Goal: Book appointment/travel/reservation

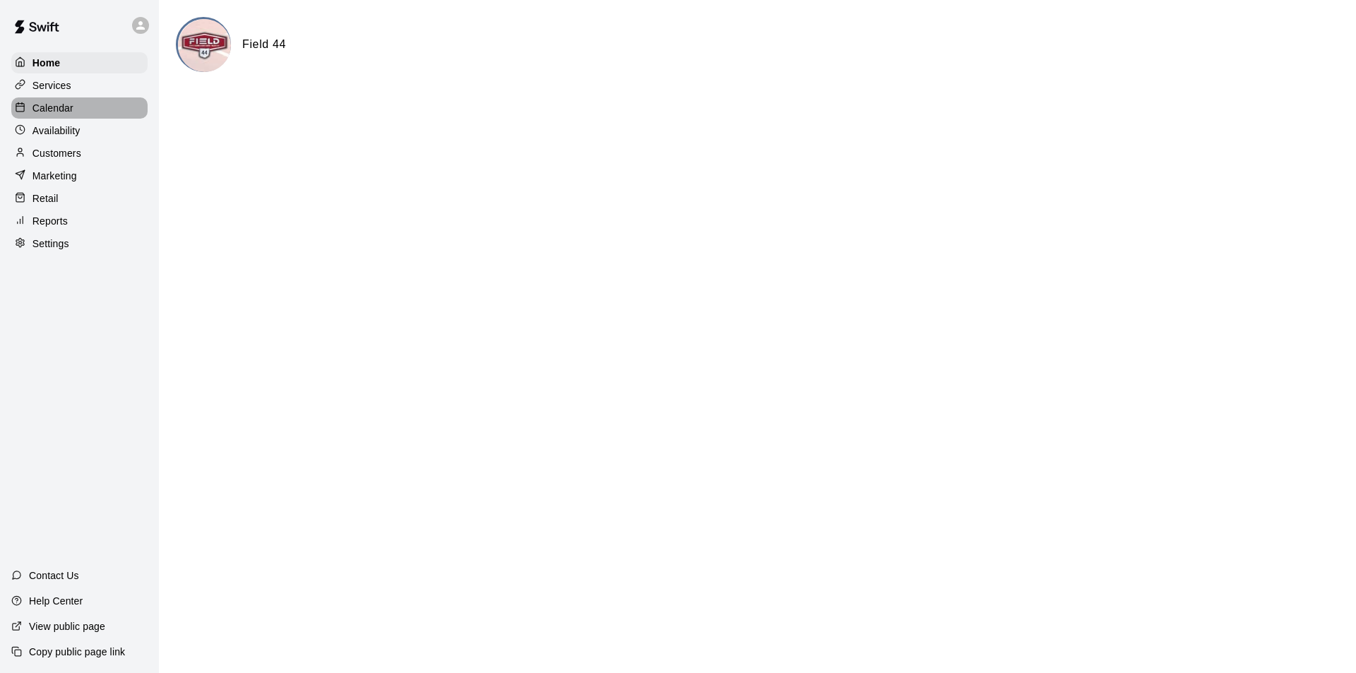
click at [73, 113] on div "Calendar" at bounding box center [79, 107] width 136 height 21
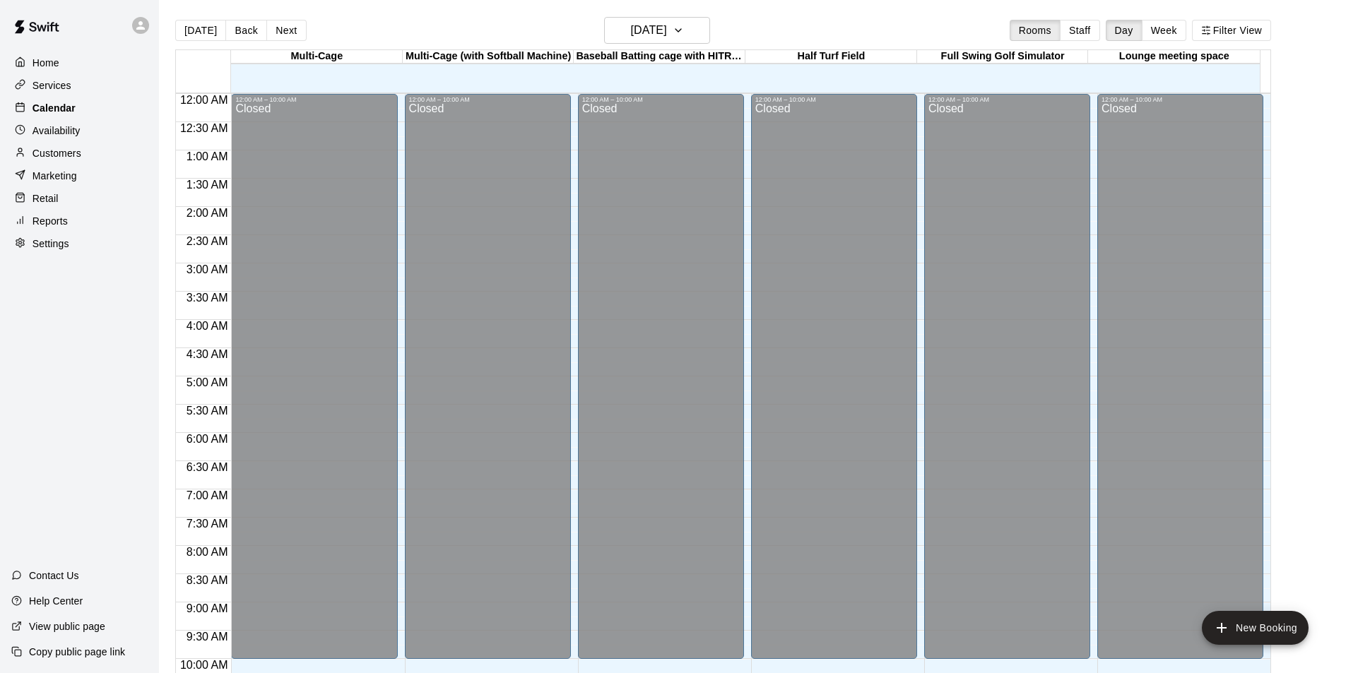
scroll to position [607, 0]
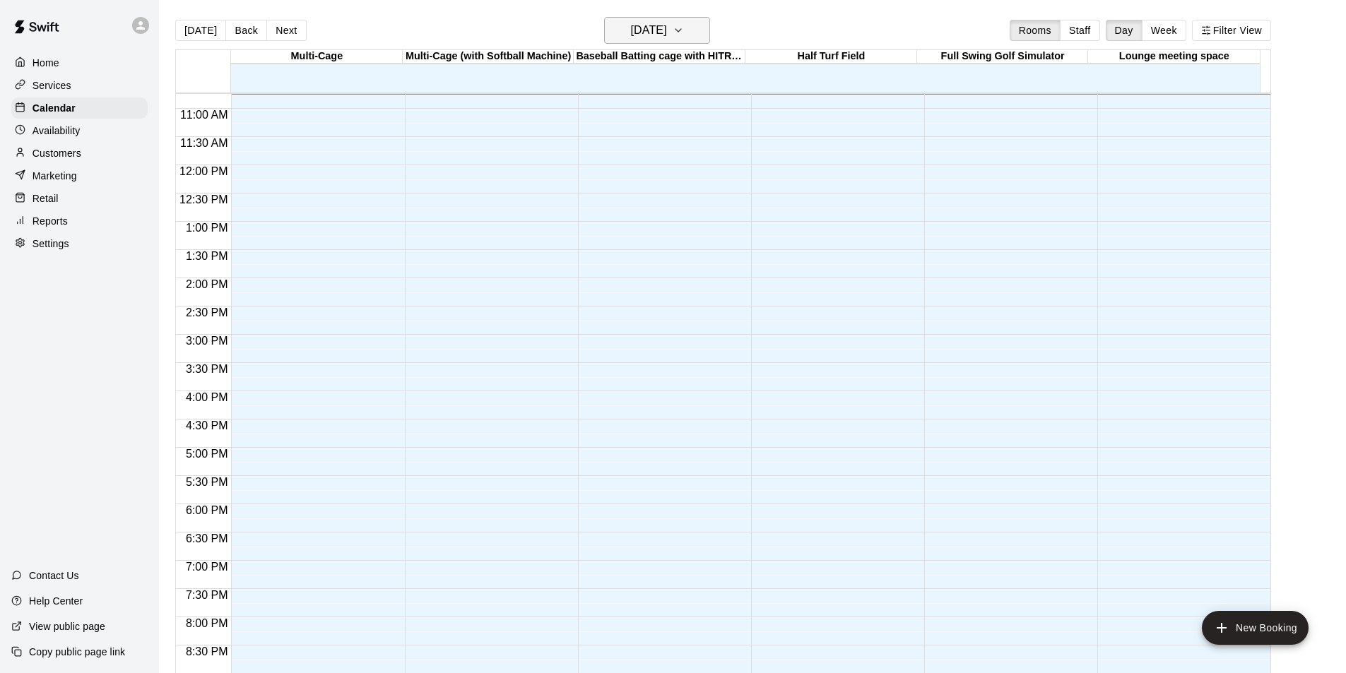
click at [675, 41] on button "[DATE]" at bounding box center [657, 30] width 106 height 27
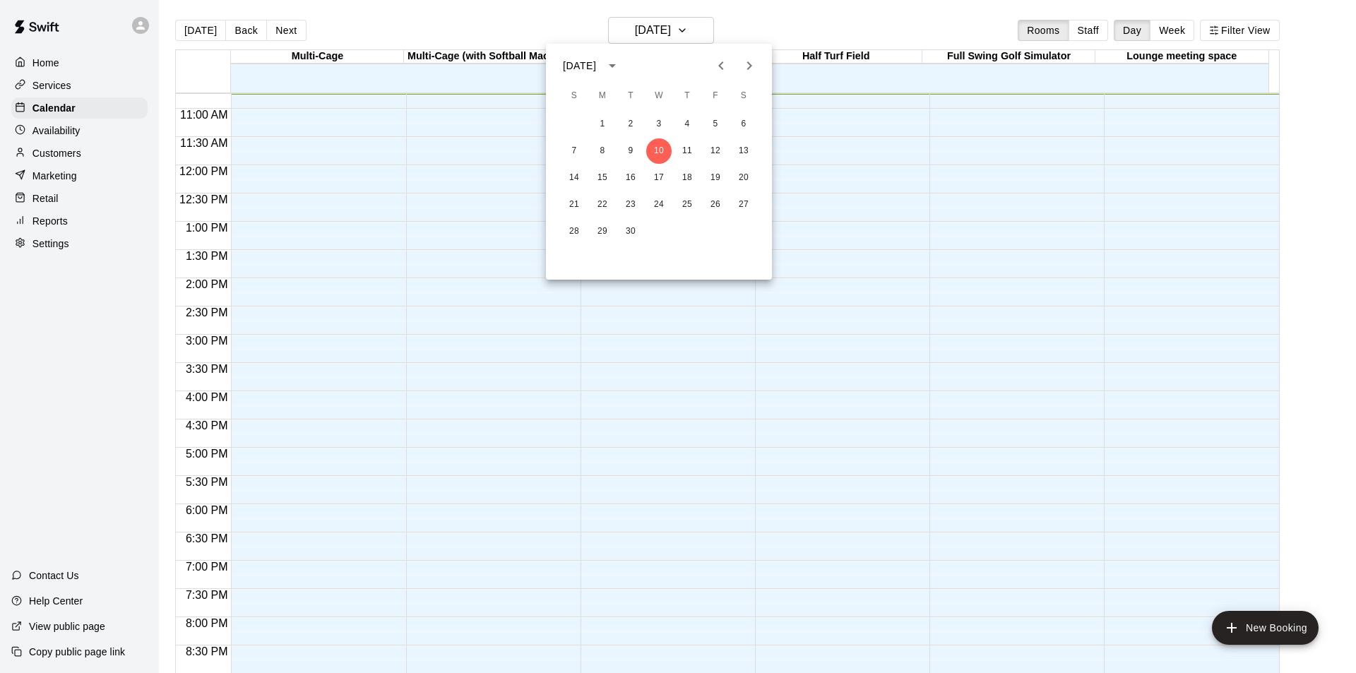
click at [749, 68] on icon "Next month" at bounding box center [749, 65] width 5 height 8
click at [750, 68] on icon "Next month" at bounding box center [749, 65] width 5 height 8
click at [605, 153] on button "5" at bounding box center [602, 150] width 25 height 25
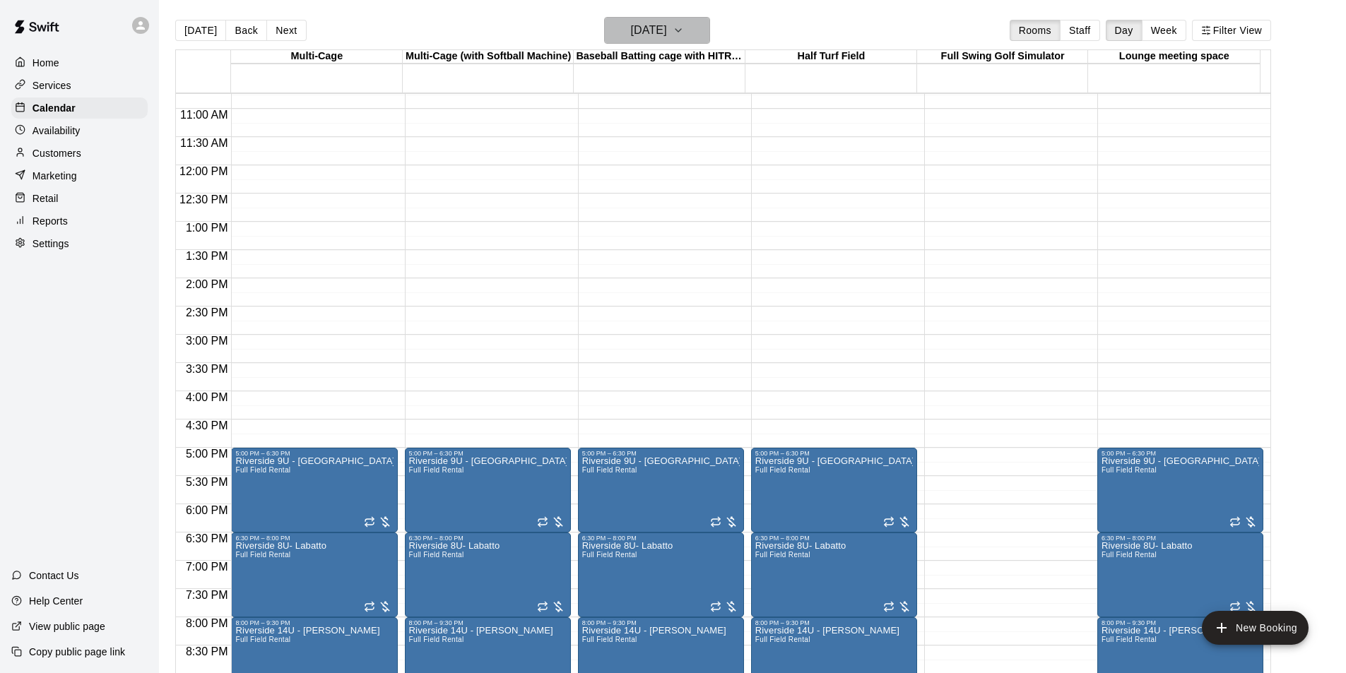
click at [667, 40] on h6 "[DATE]" at bounding box center [649, 30] width 36 height 20
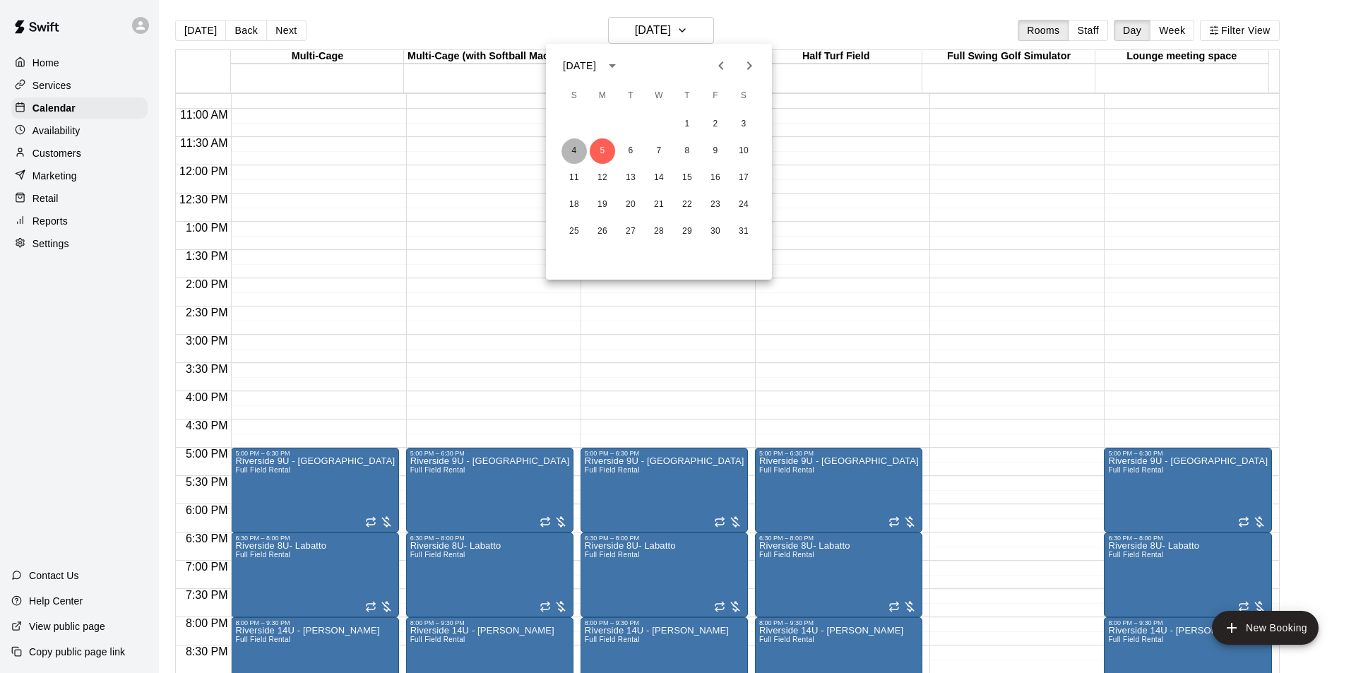
click at [571, 146] on button "4" at bounding box center [574, 150] width 25 height 25
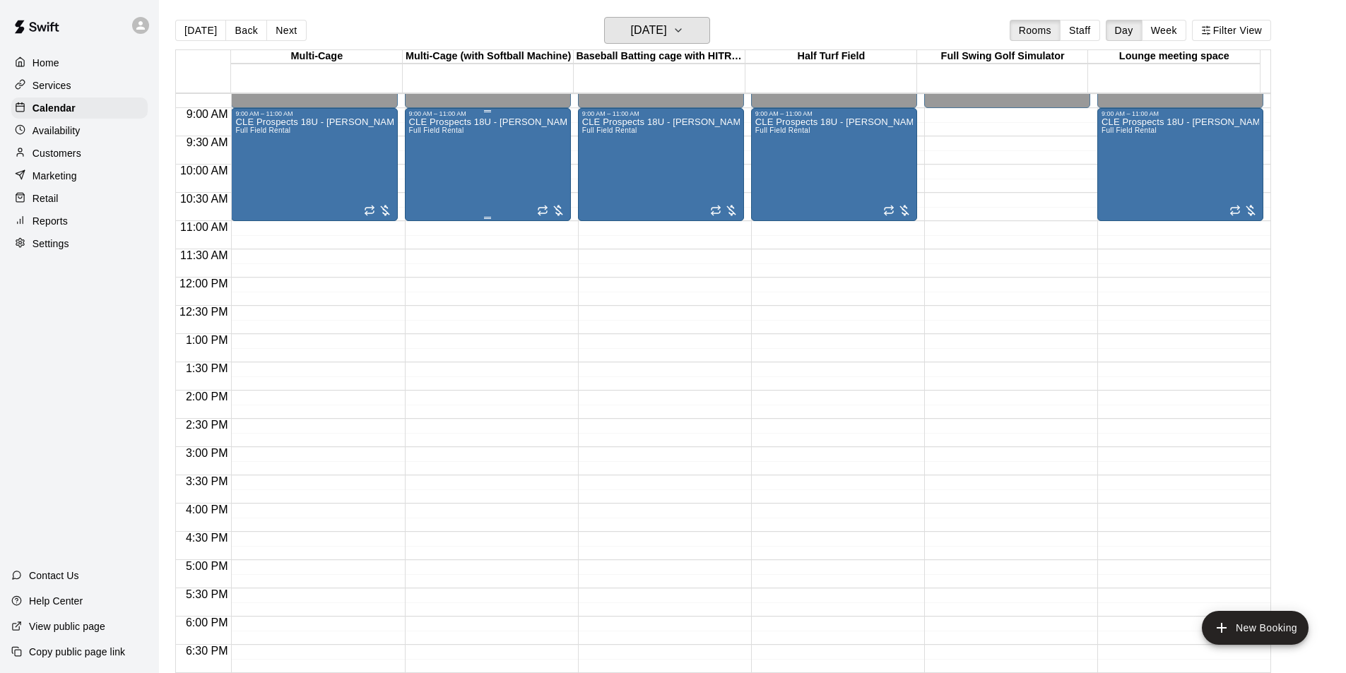
scroll to position [353, 0]
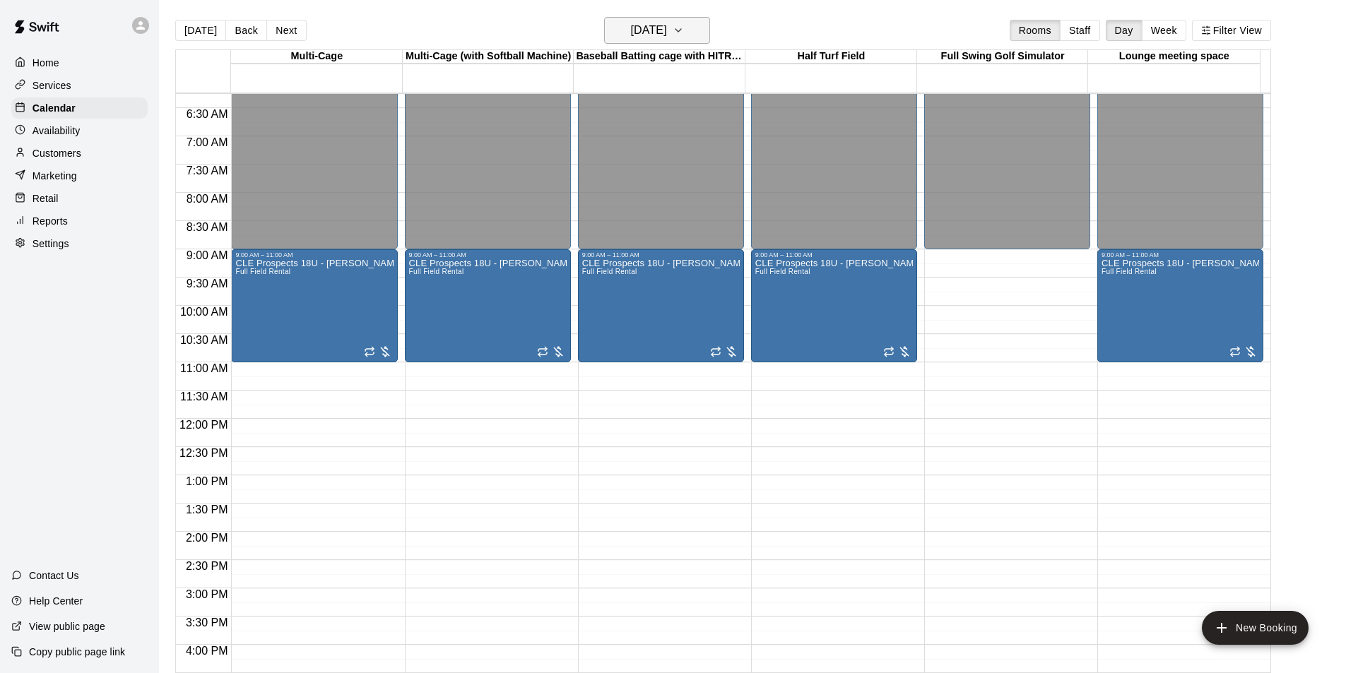
click at [667, 36] on h6 "[DATE]" at bounding box center [649, 30] width 36 height 20
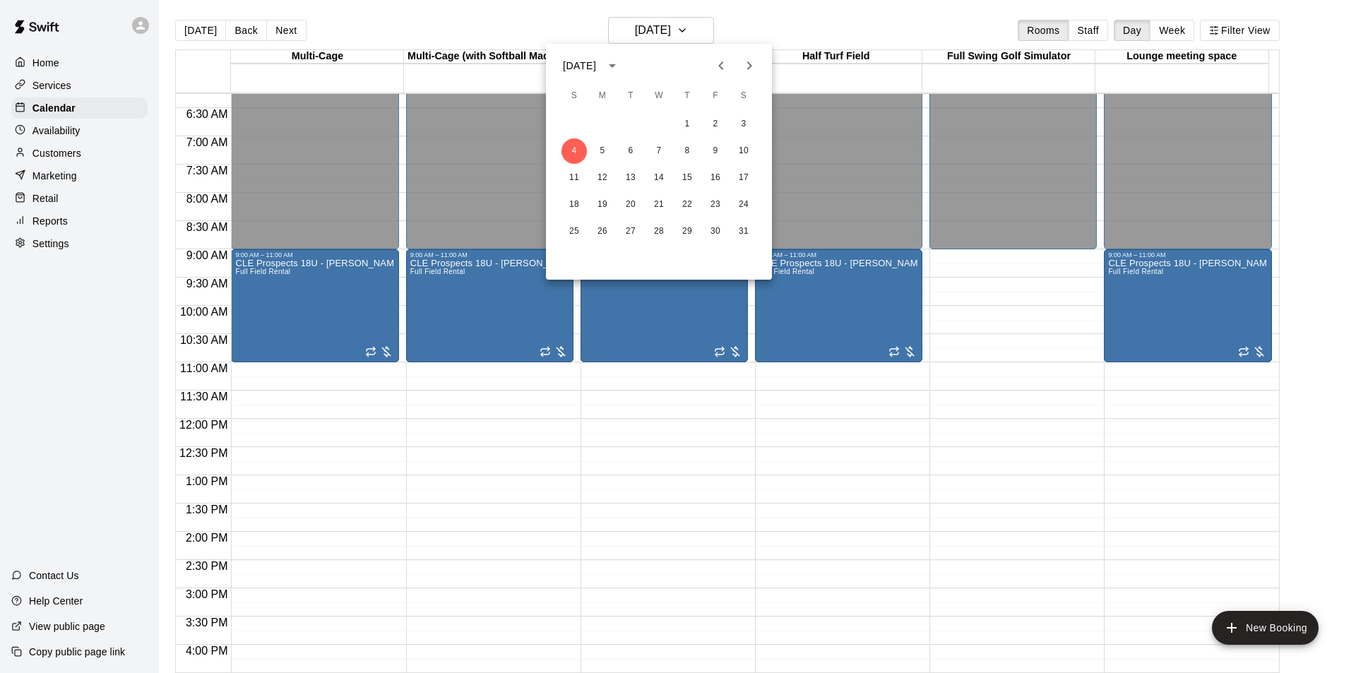
click at [748, 65] on icon "Next month" at bounding box center [749, 65] width 17 height 17
click at [573, 176] on button "15" at bounding box center [574, 177] width 25 height 25
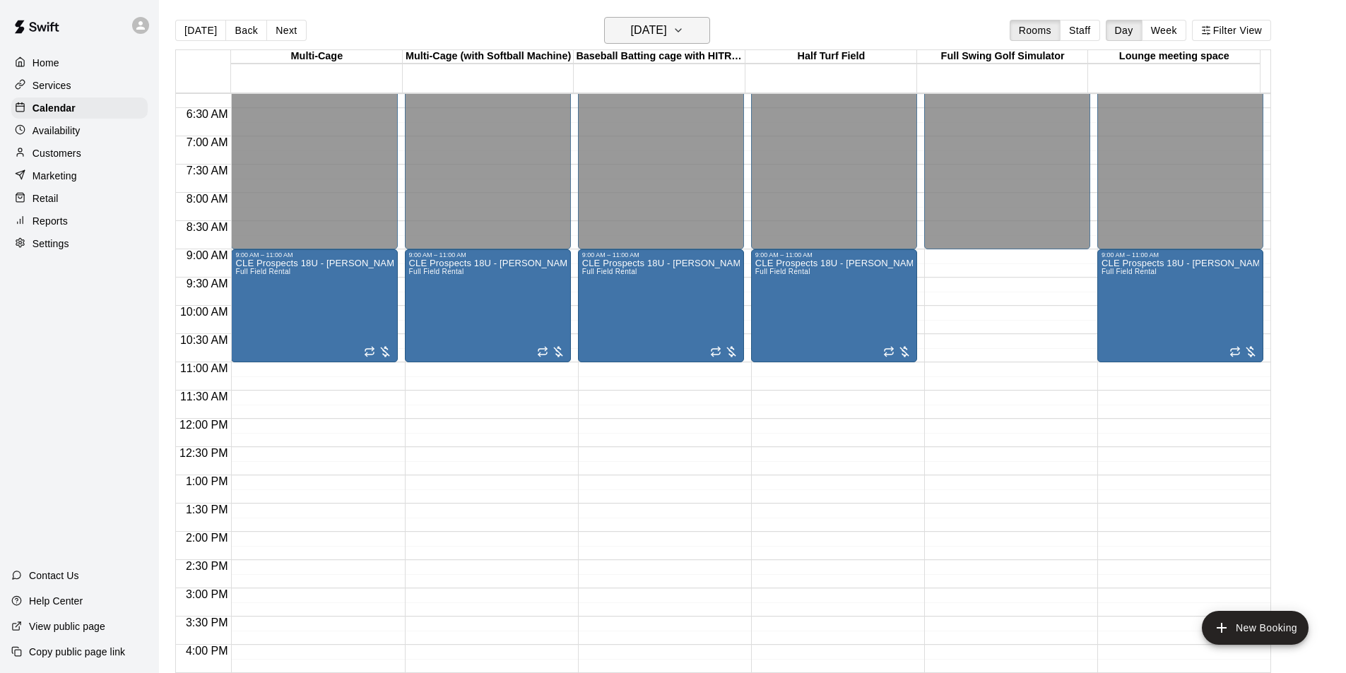
click at [684, 26] on icon "button" at bounding box center [677, 30] width 11 height 17
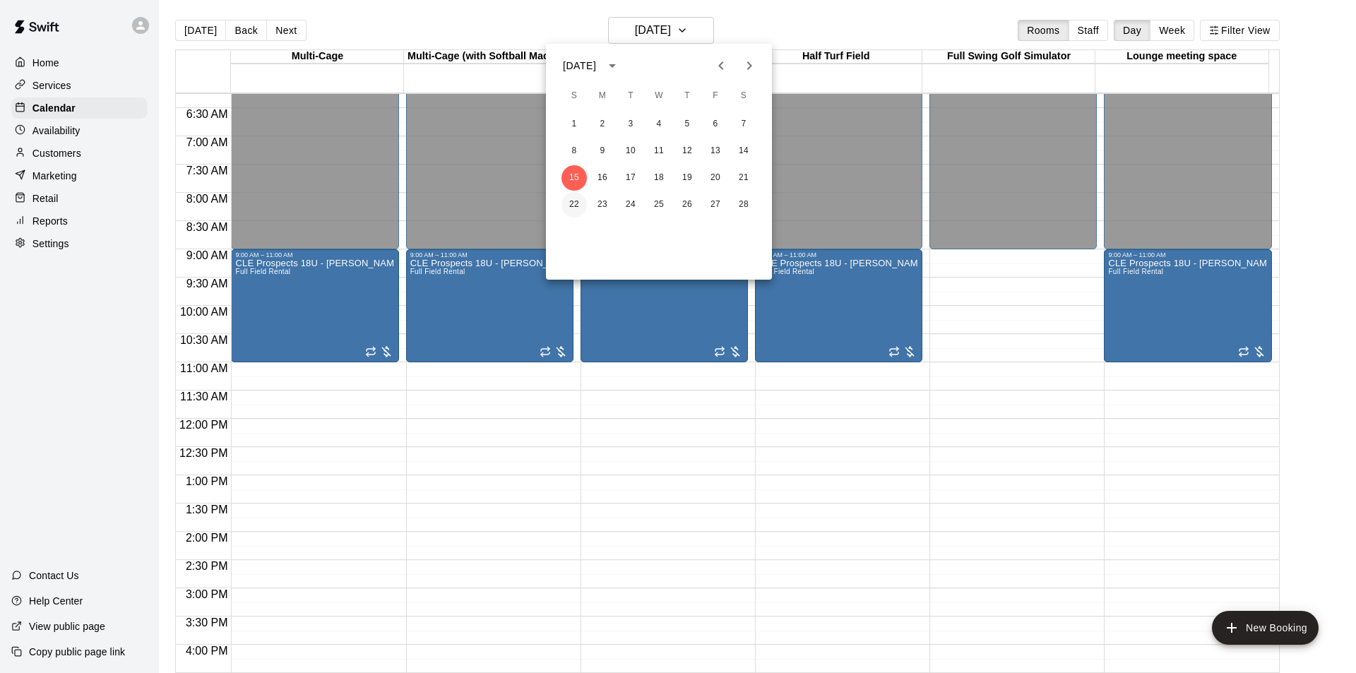
click at [571, 201] on button "22" at bounding box center [574, 204] width 25 height 25
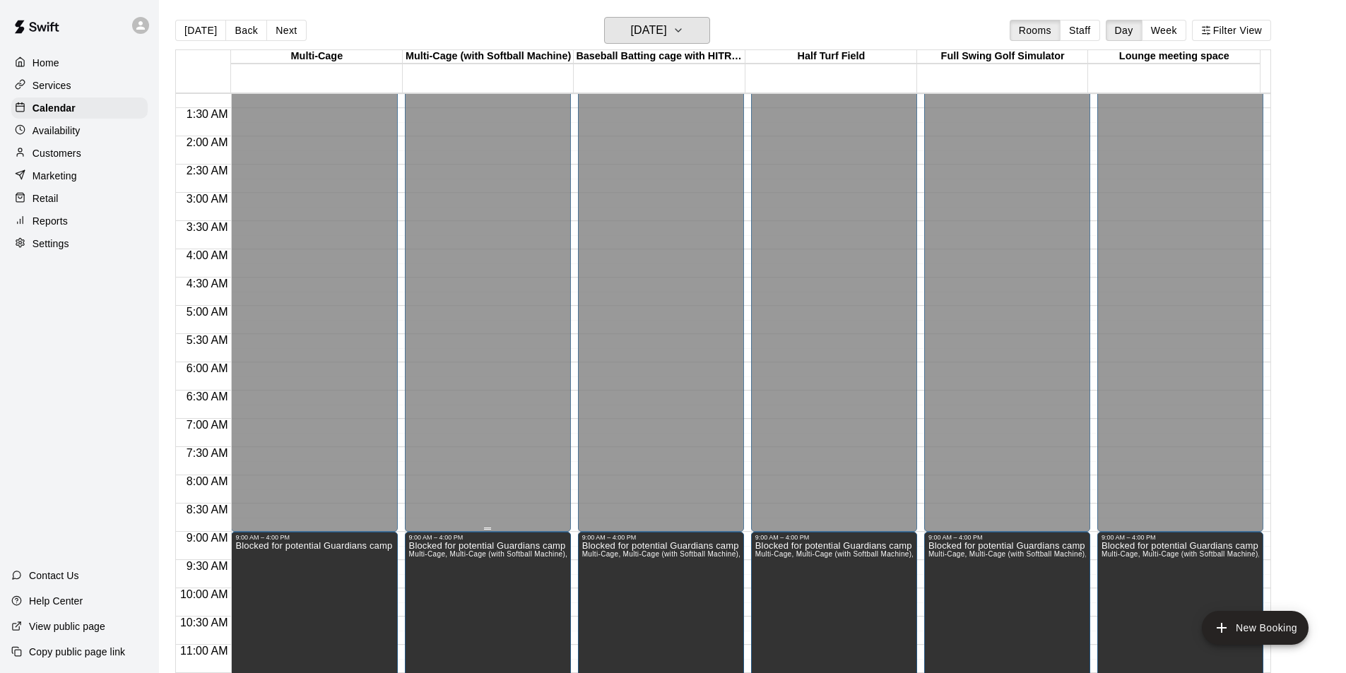
scroll to position [494, 0]
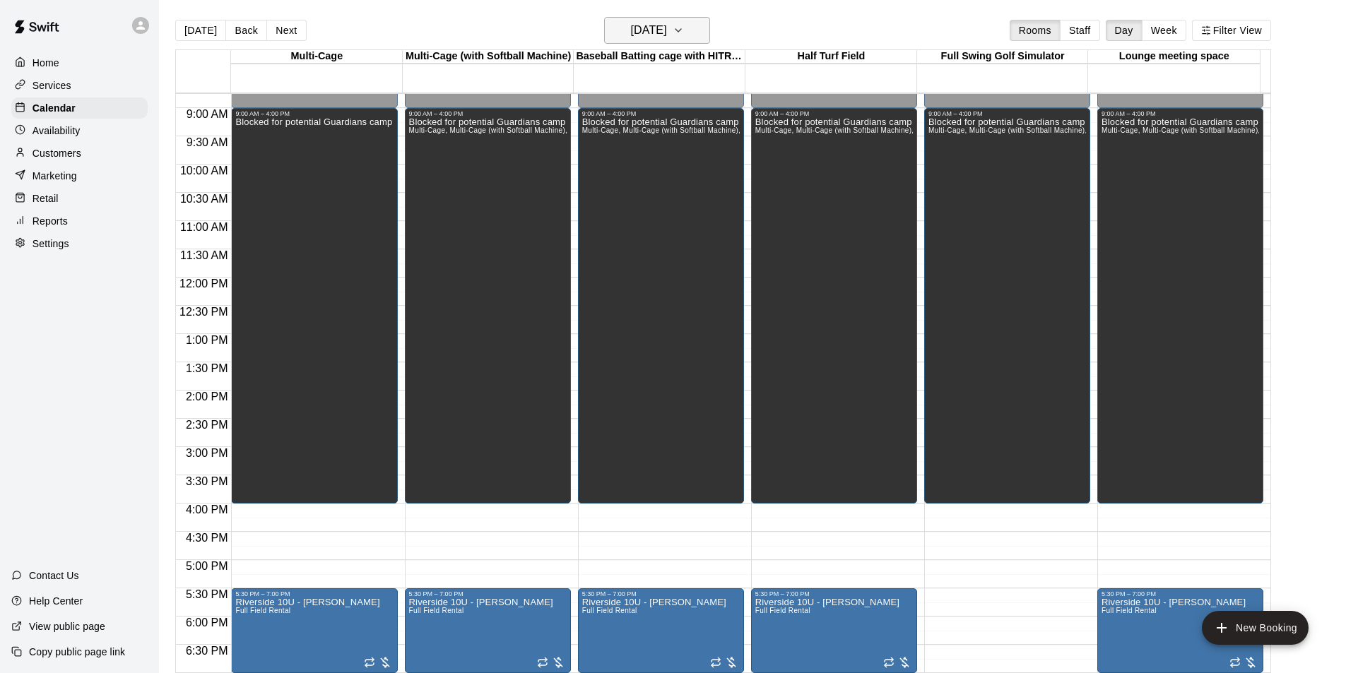
click at [684, 29] on icon "button" at bounding box center [677, 30] width 11 height 17
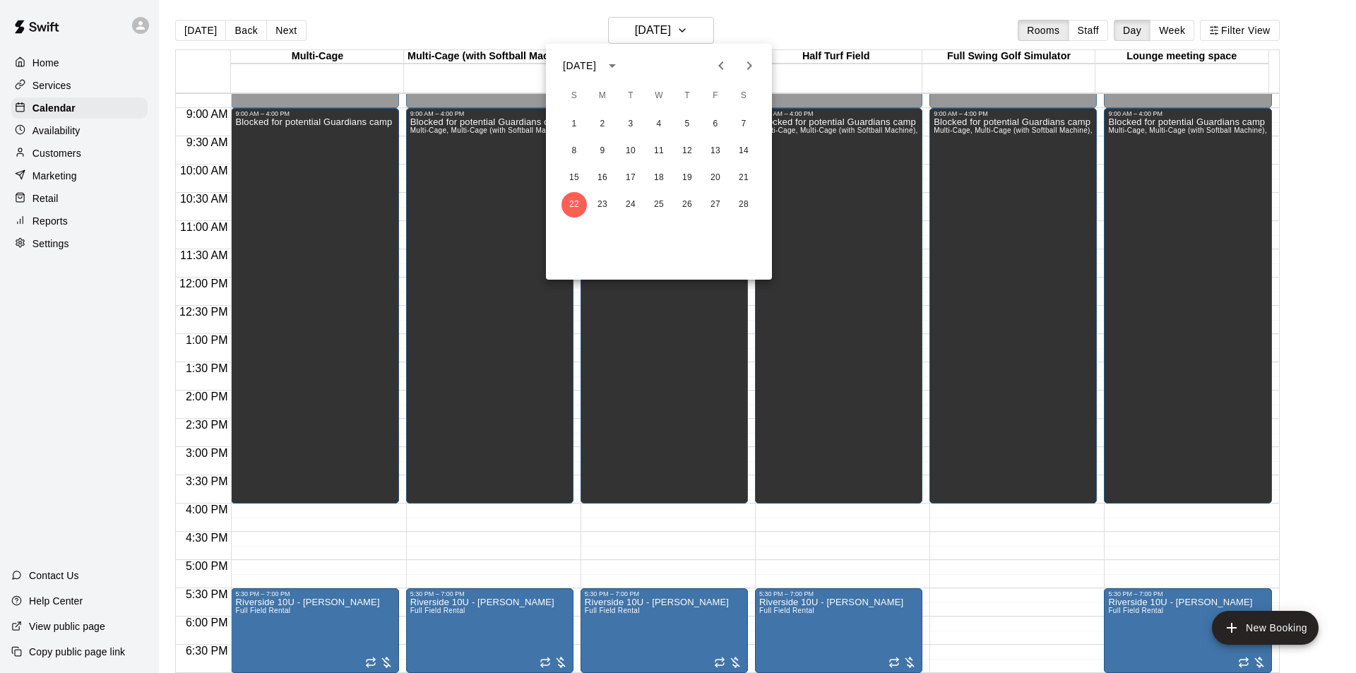
click at [741, 13] on div at bounding box center [678, 336] width 1356 height 673
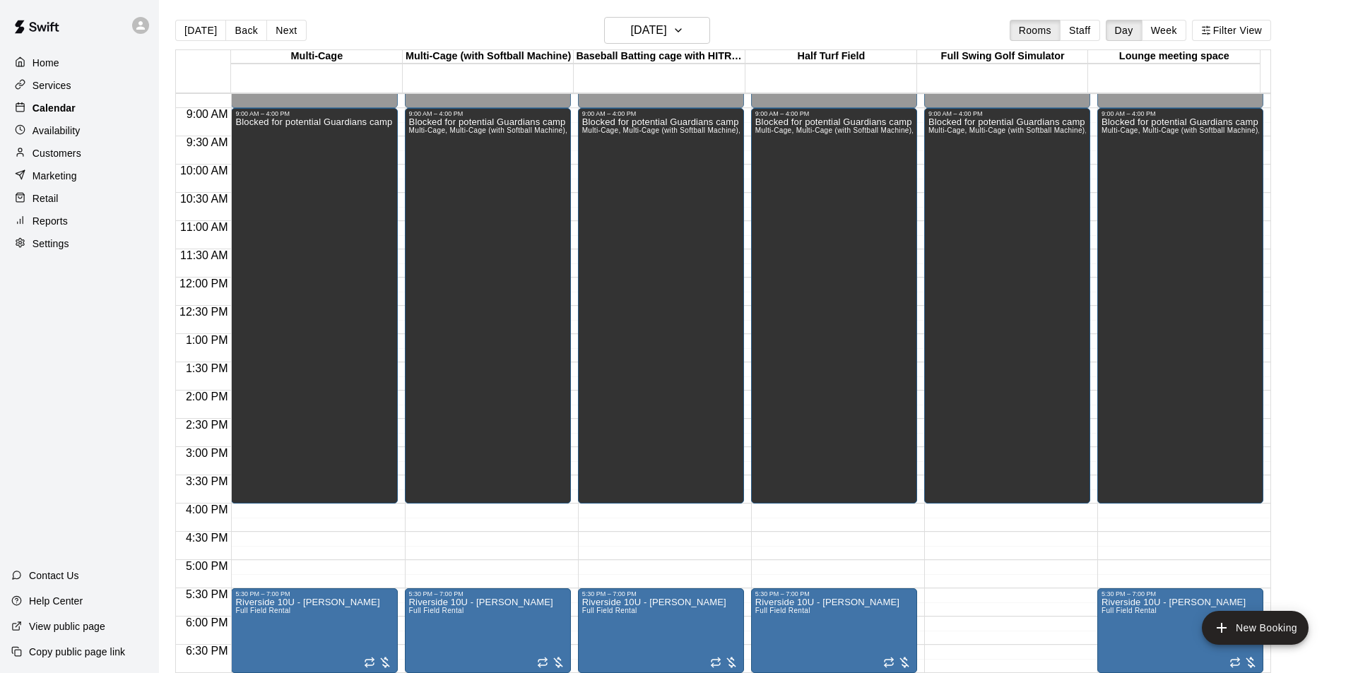
click at [68, 107] on p "Calendar" at bounding box center [53, 108] width 43 height 14
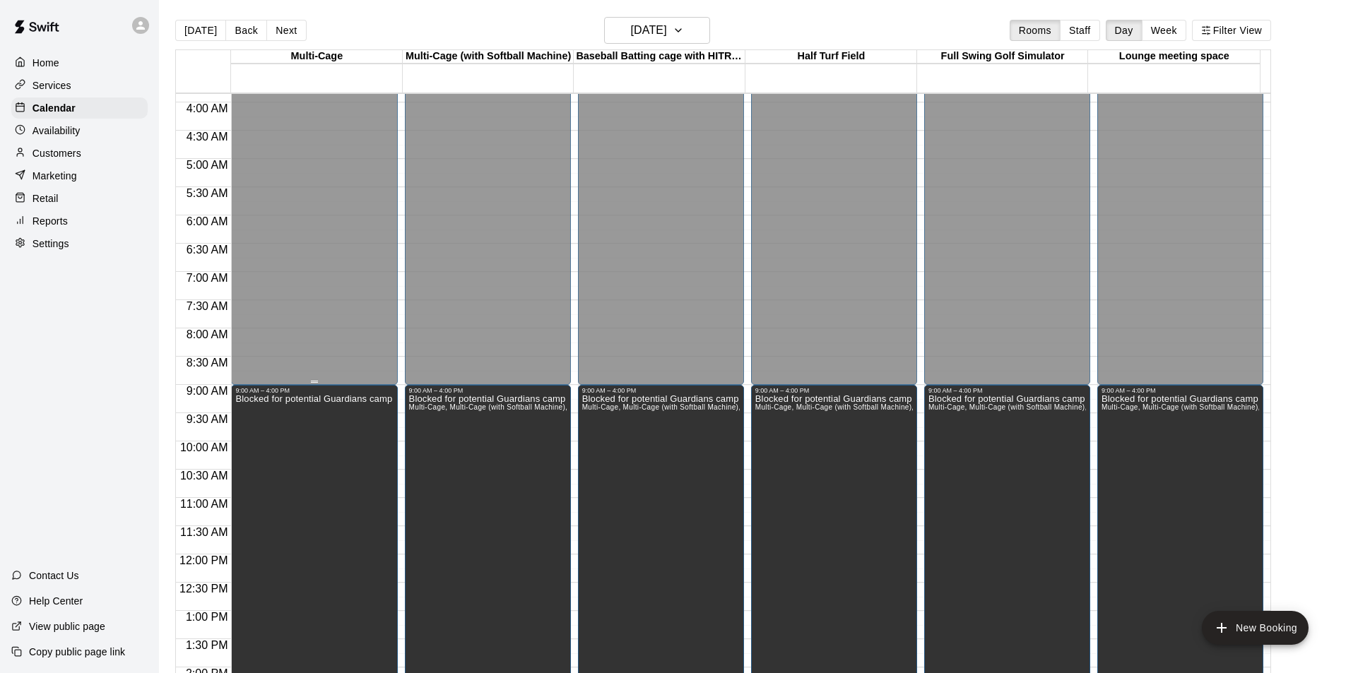
scroll to position [212, 0]
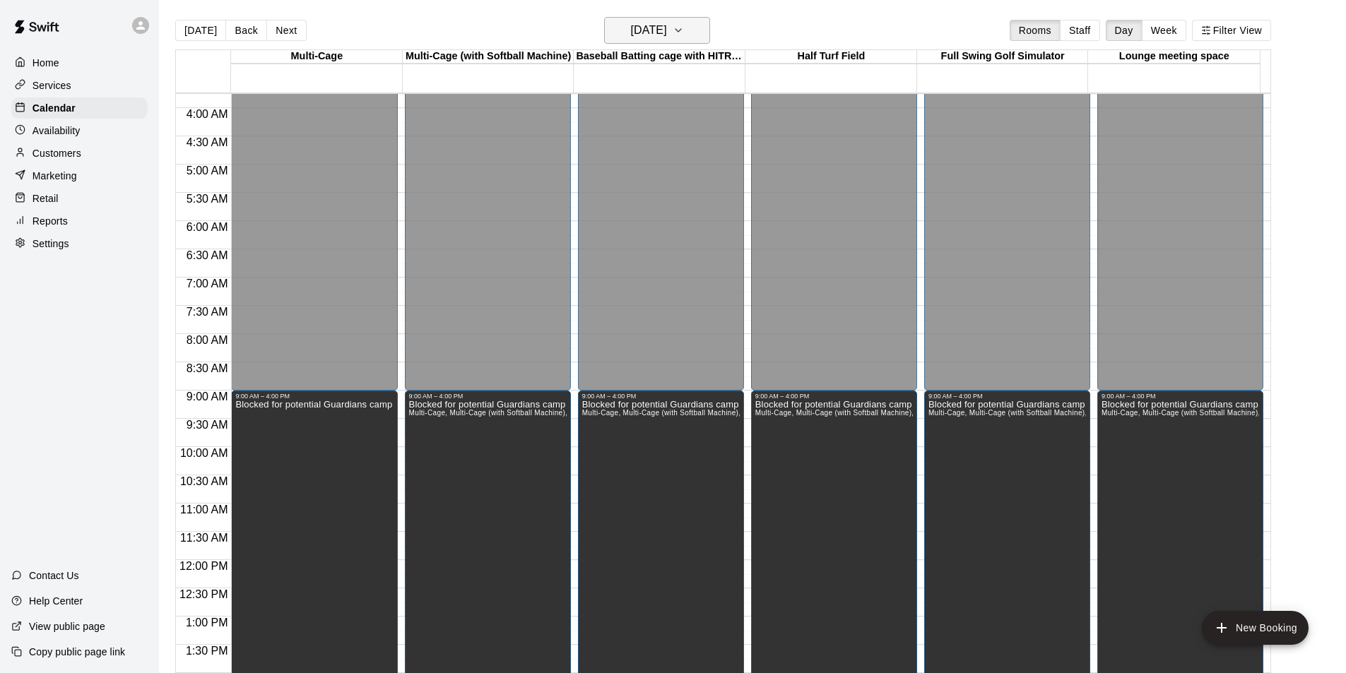
click at [684, 31] on icon "button" at bounding box center [677, 30] width 11 height 17
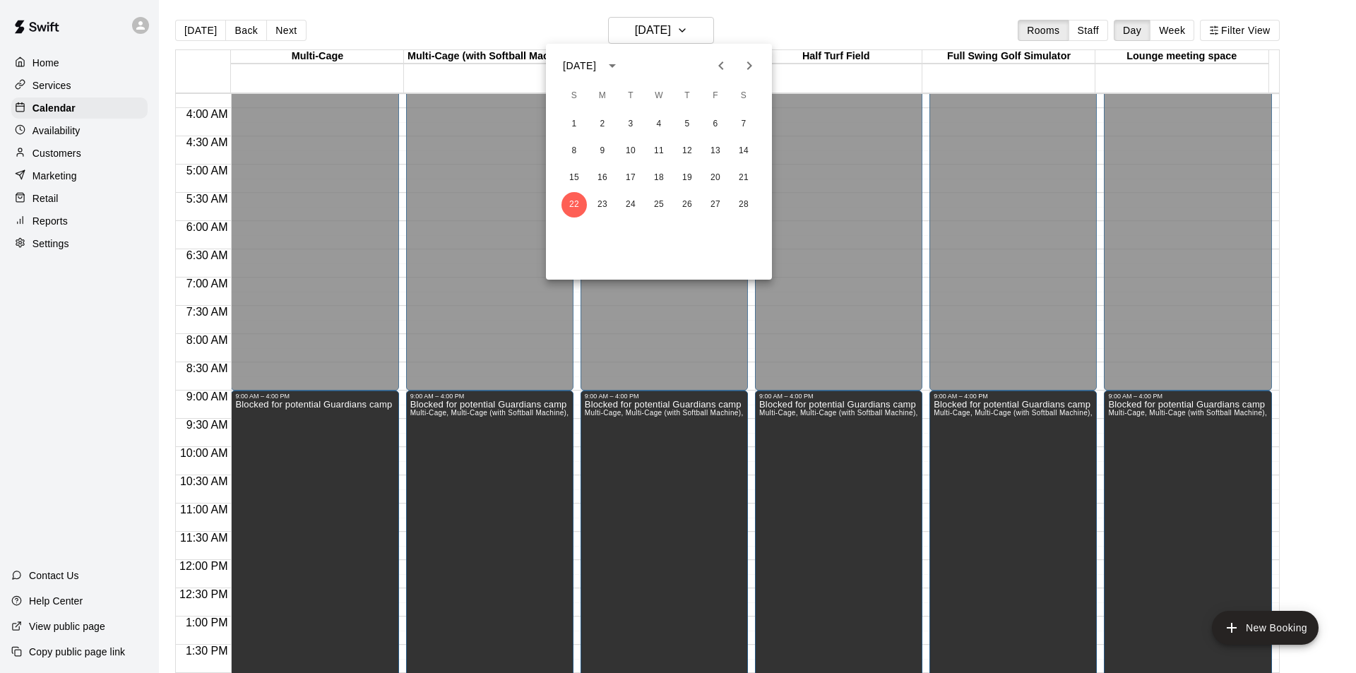
click at [721, 71] on icon "Previous month" at bounding box center [721, 65] width 17 height 17
click at [570, 175] on button "11" at bounding box center [574, 177] width 25 height 25
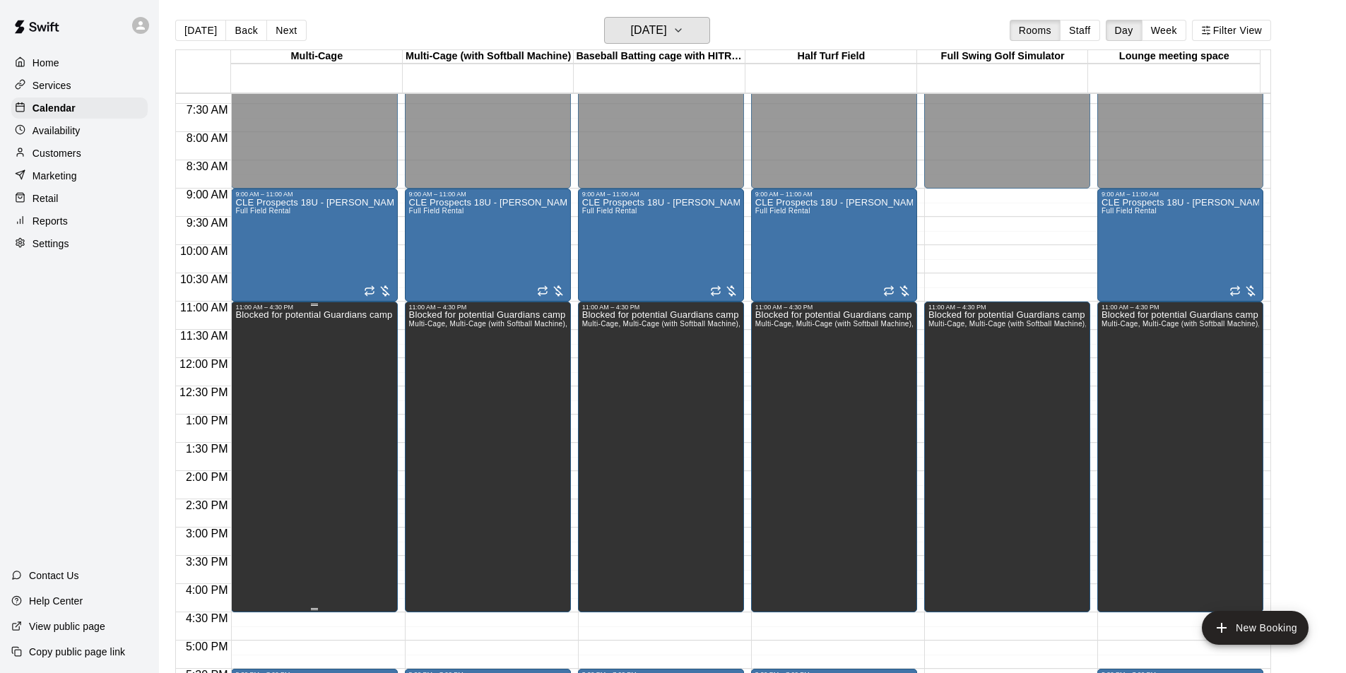
scroll to position [424, 0]
